Goal: Task Accomplishment & Management: Complete application form

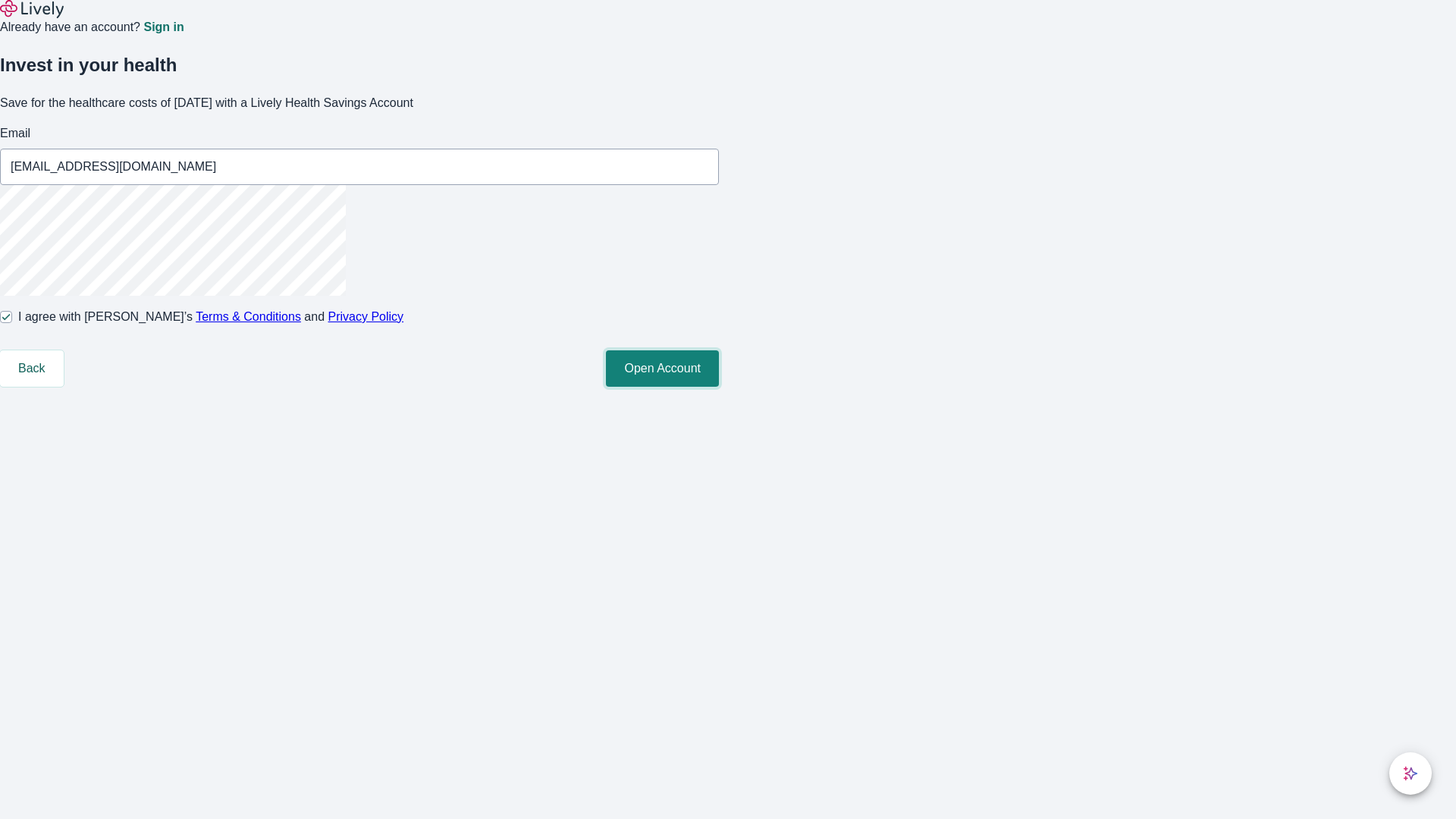
click at [719, 386] on button "Open Account" at bounding box center [662, 368] width 113 height 36
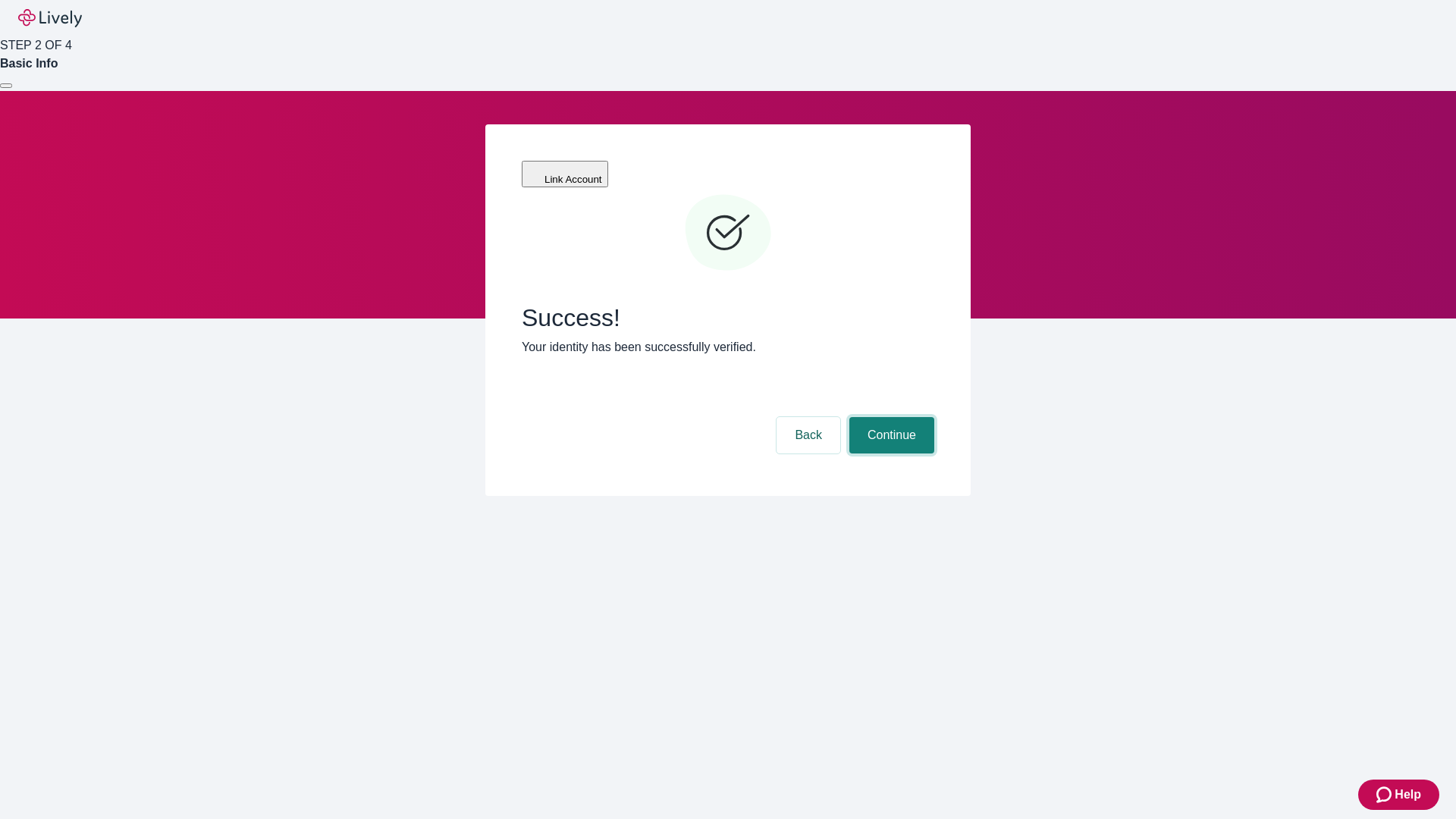
click at [890, 417] on button "Continue" at bounding box center [892, 435] width 85 height 36
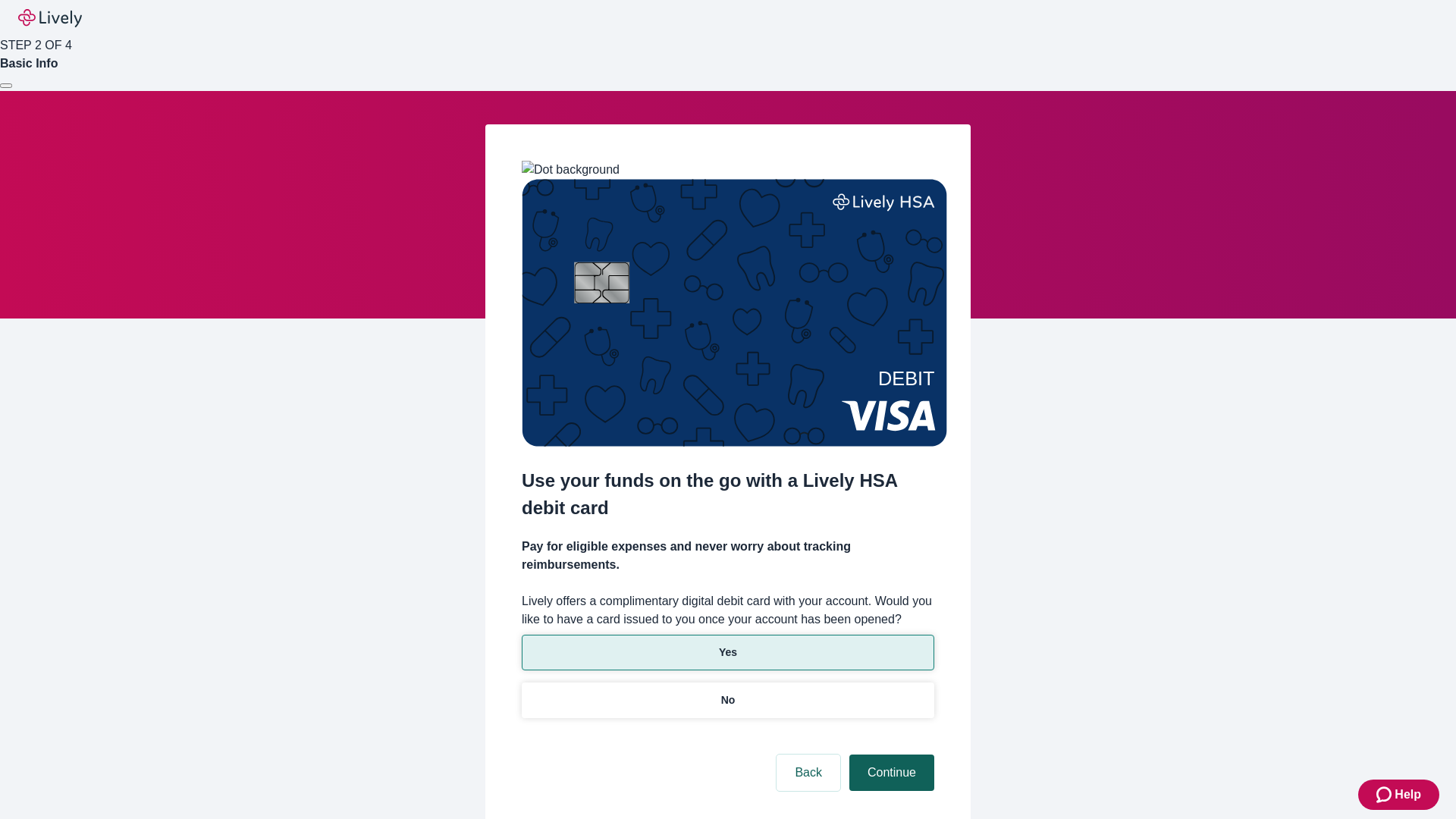
click at [727, 692] on p "No" at bounding box center [728, 700] width 15 height 16
click at [890, 754] on button "Continue" at bounding box center [892, 772] width 85 height 36
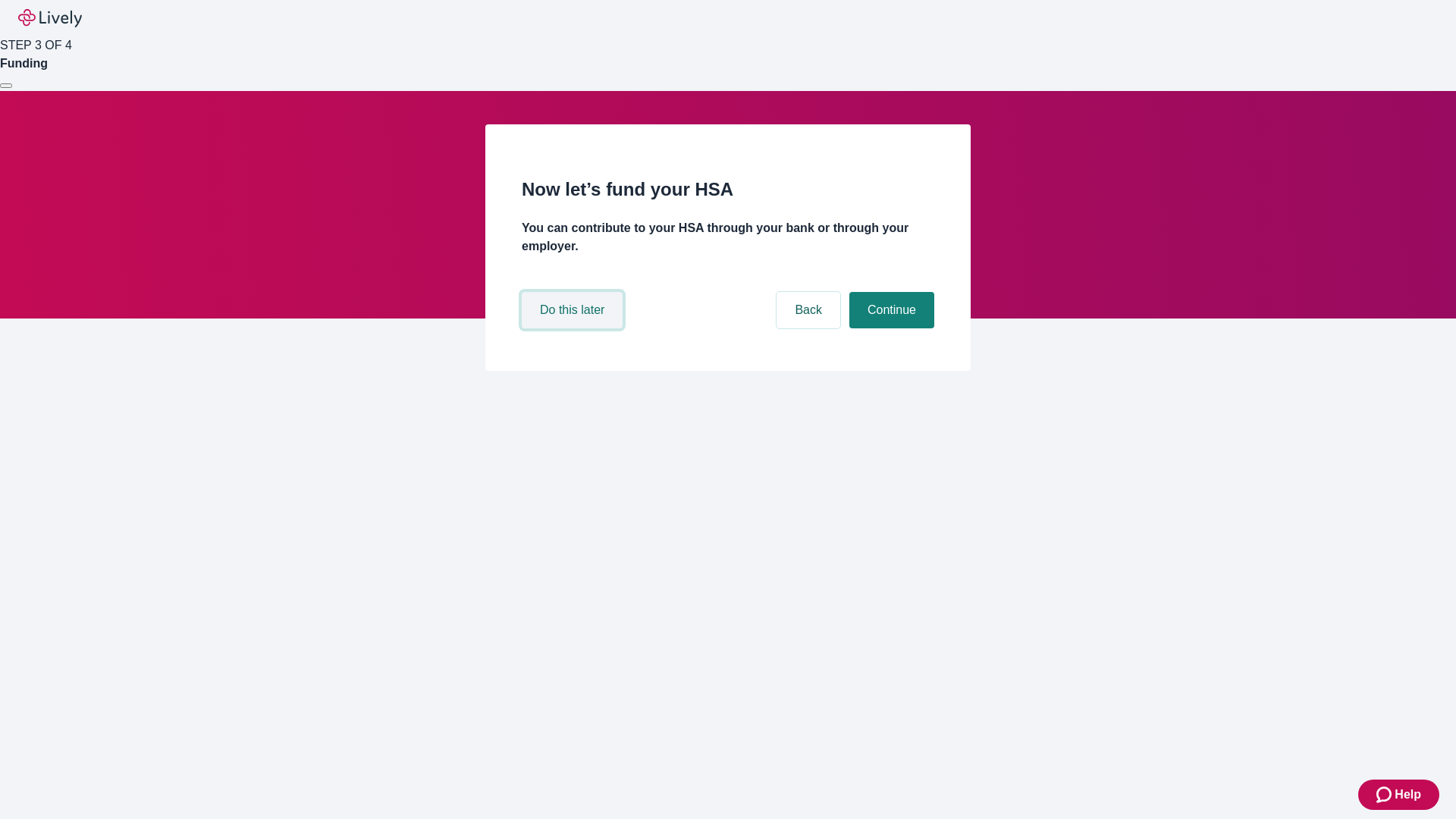
click at [574, 329] on button "Do this later" at bounding box center [572, 310] width 101 height 36
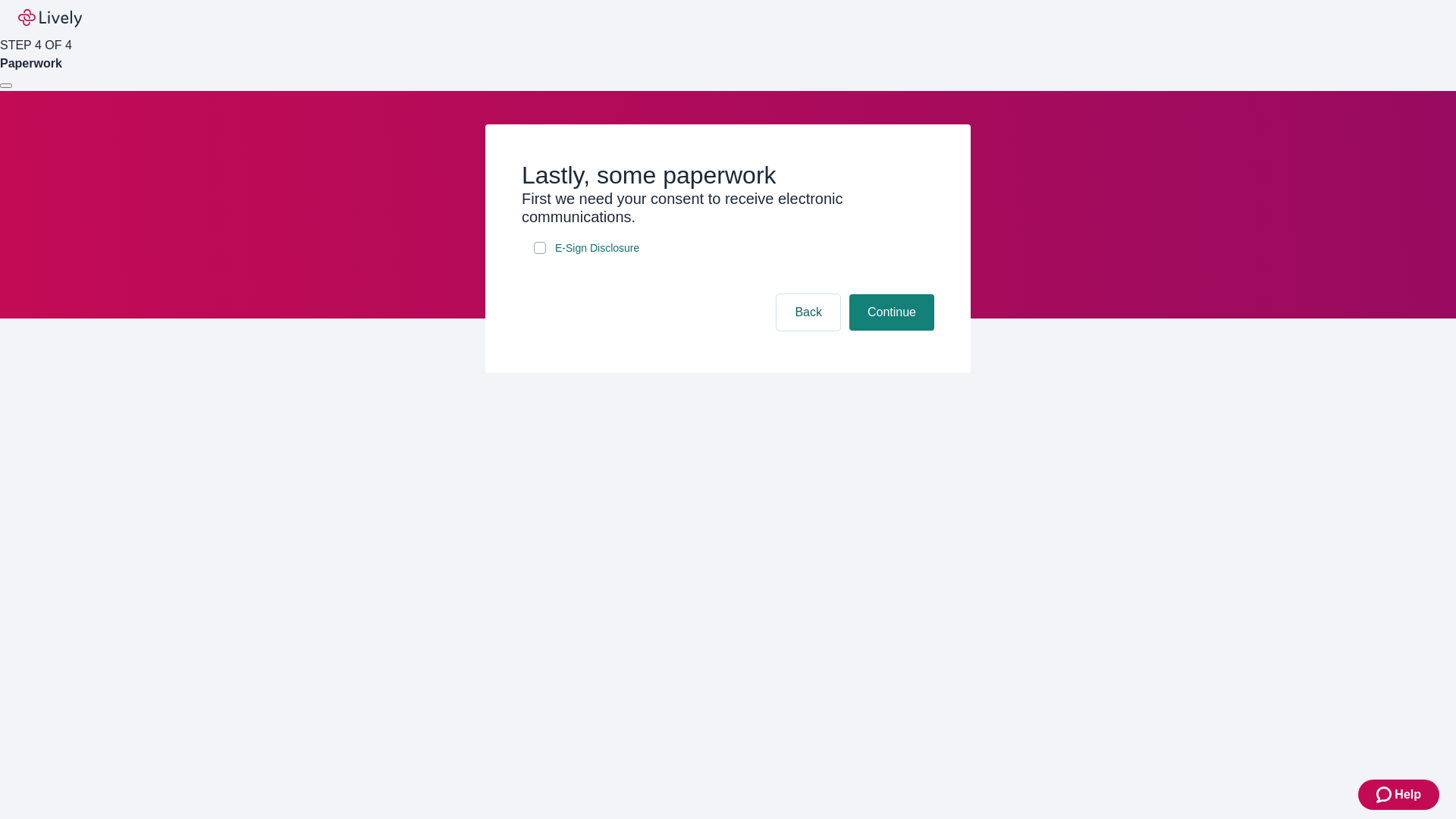
click at [540, 254] on input "E-Sign Disclosure" at bounding box center [540, 248] width 12 height 12
checkbox input "true"
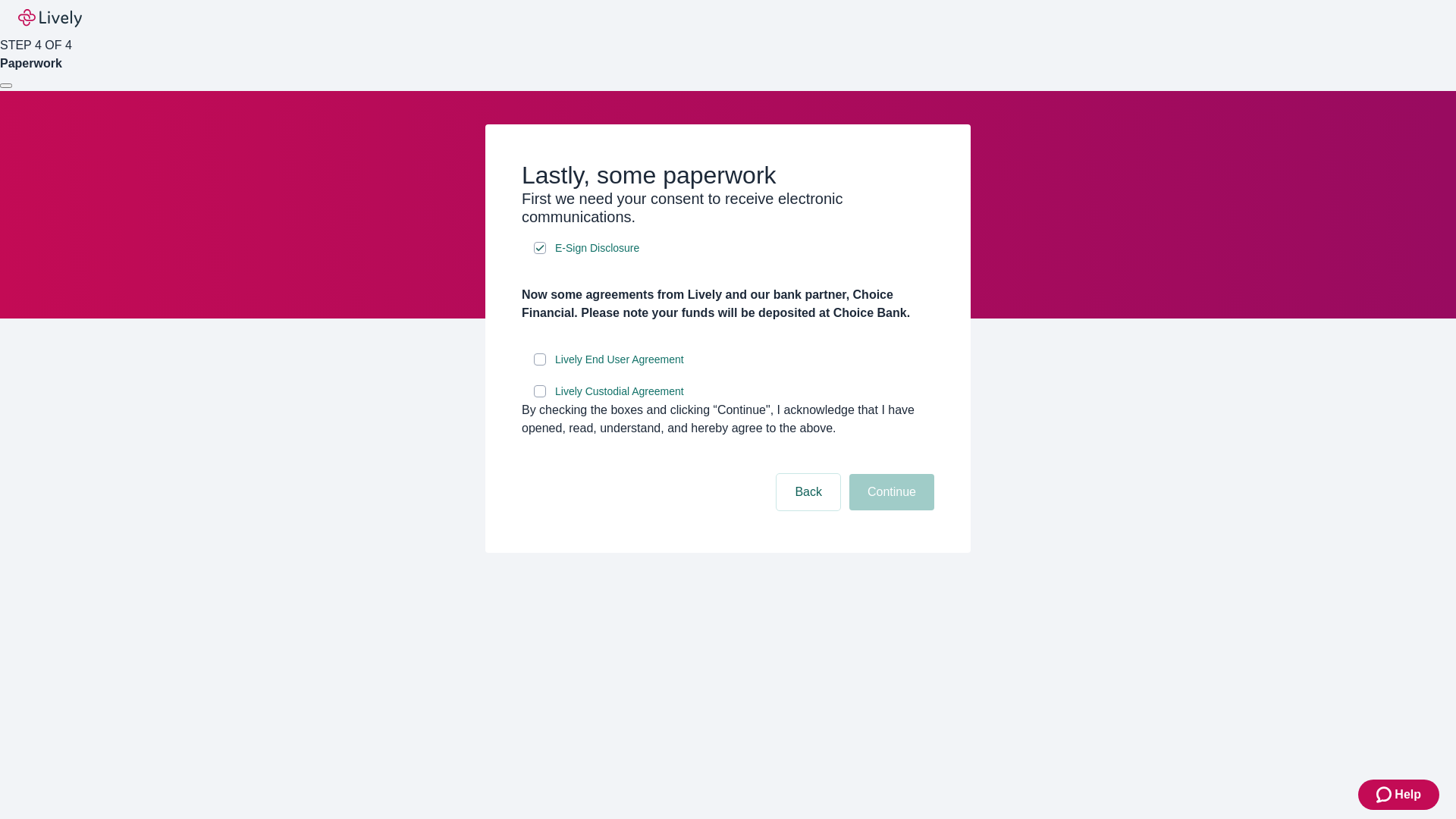
click at [540, 366] on input "Lively End User Agreement" at bounding box center [540, 359] width 12 height 12
checkbox input "true"
click at [540, 397] on input "Lively Custodial Agreement" at bounding box center [540, 391] width 12 height 12
checkbox input "true"
click at [890, 510] on button "Continue" at bounding box center [892, 491] width 85 height 36
